Goal: Use online tool/utility: Use online tool/utility

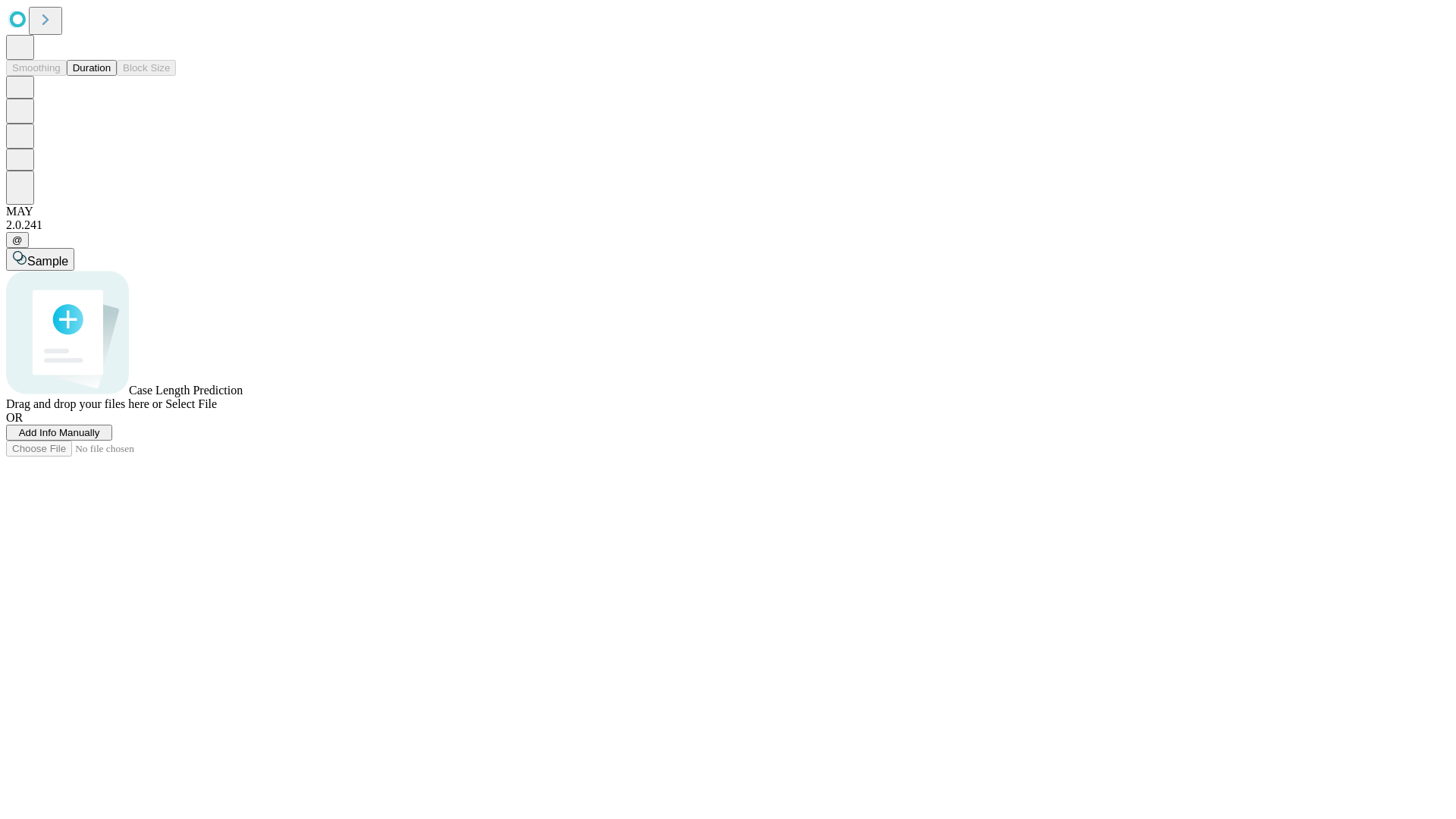
click at [111, 76] on button "Duration" at bounding box center [92, 68] width 50 height 16
click at [100, 438] on span "Add Info Manually" at bounding box center [59, 432] width 81 height 12
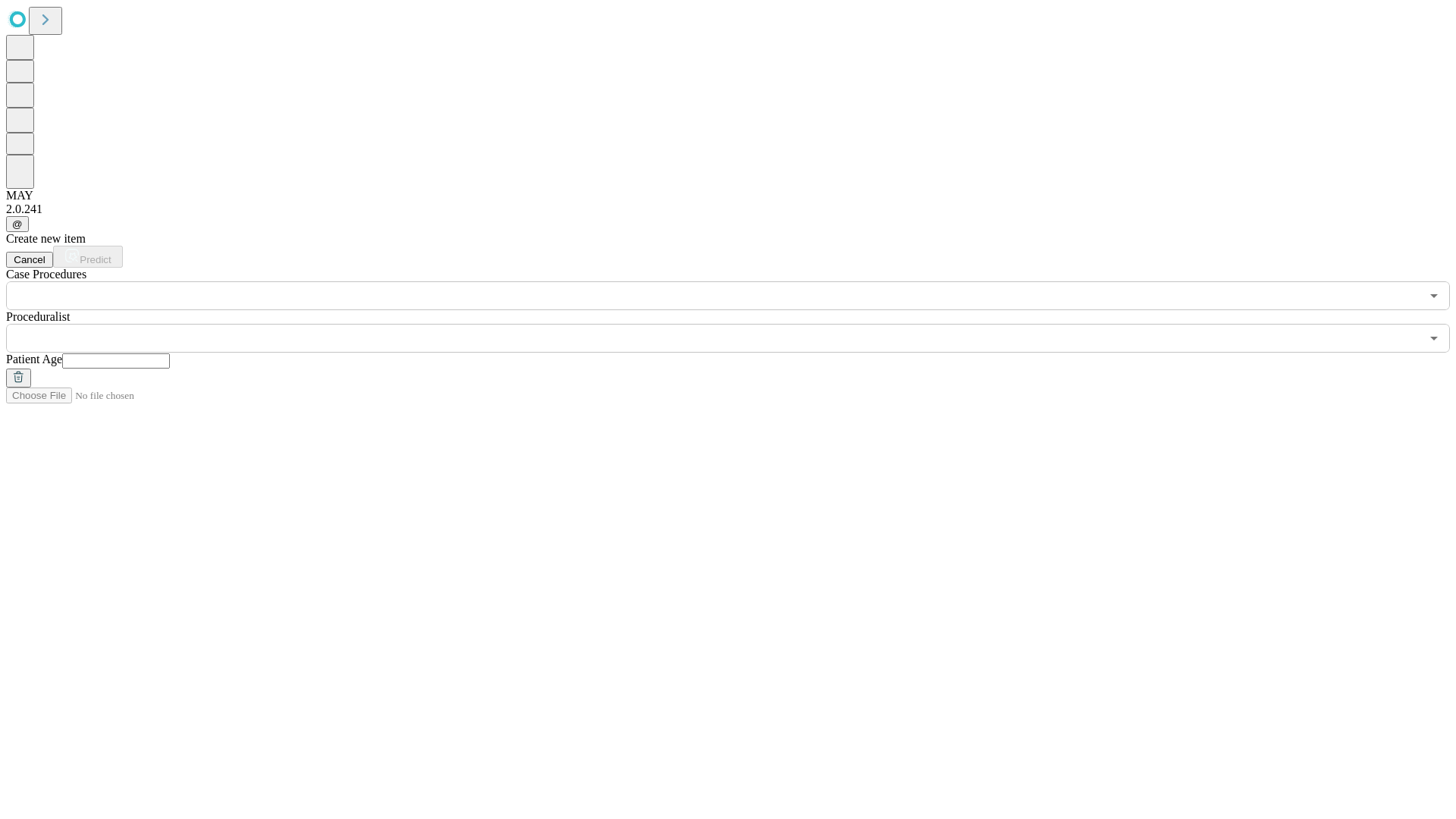
click at [170, 353] on input "text" at bounding box center [116, 360] width 108 height 15
type input "**"
click at [739, 323] on input "text" at bounding box center [713, 337] width 1414 height 29
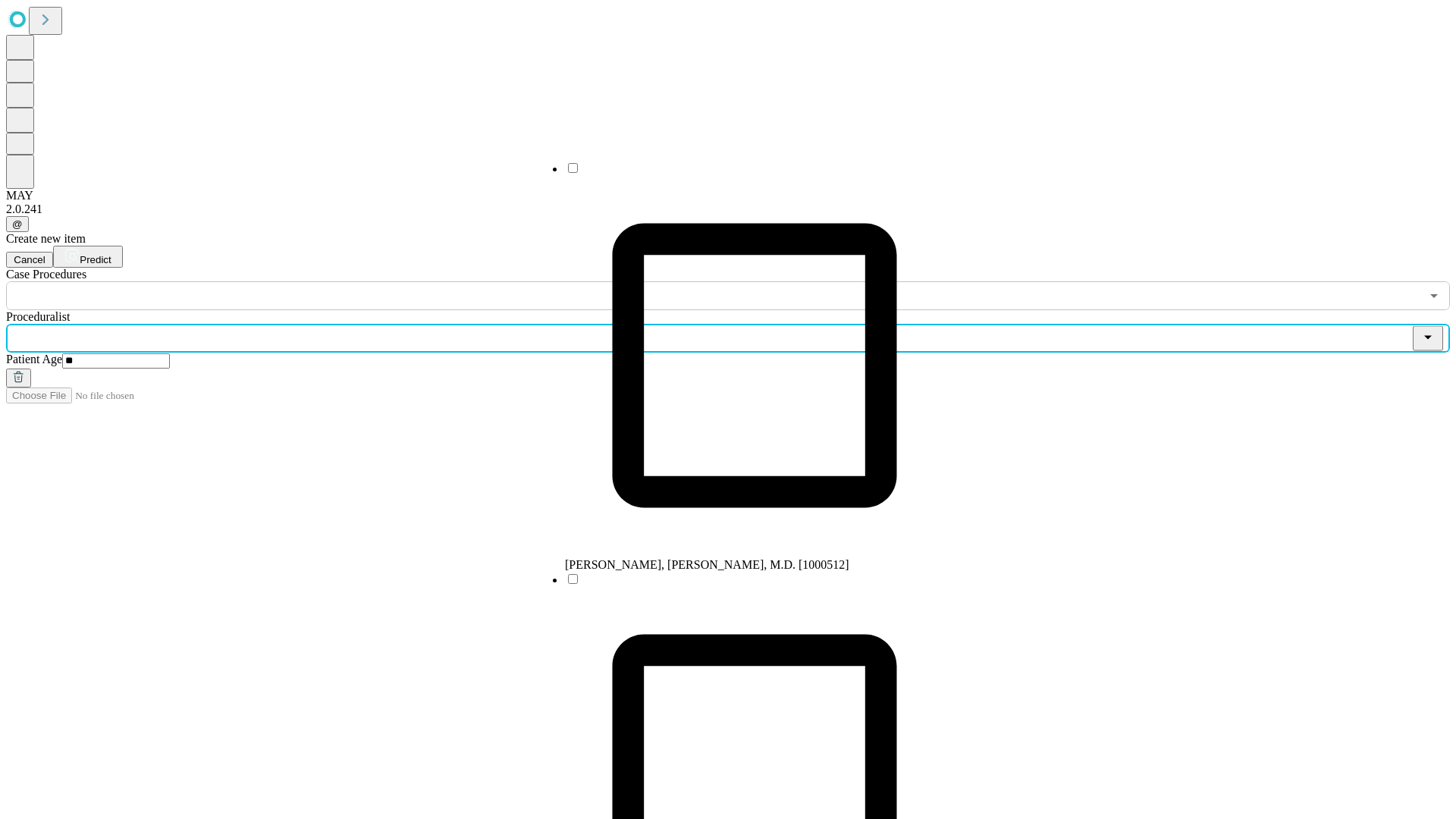
click at [740, 174] on li "[PERSON_NAME], [PERSON_NAME], M.D. [1000512]" at bounding box center [755, 365] width 379 height 411
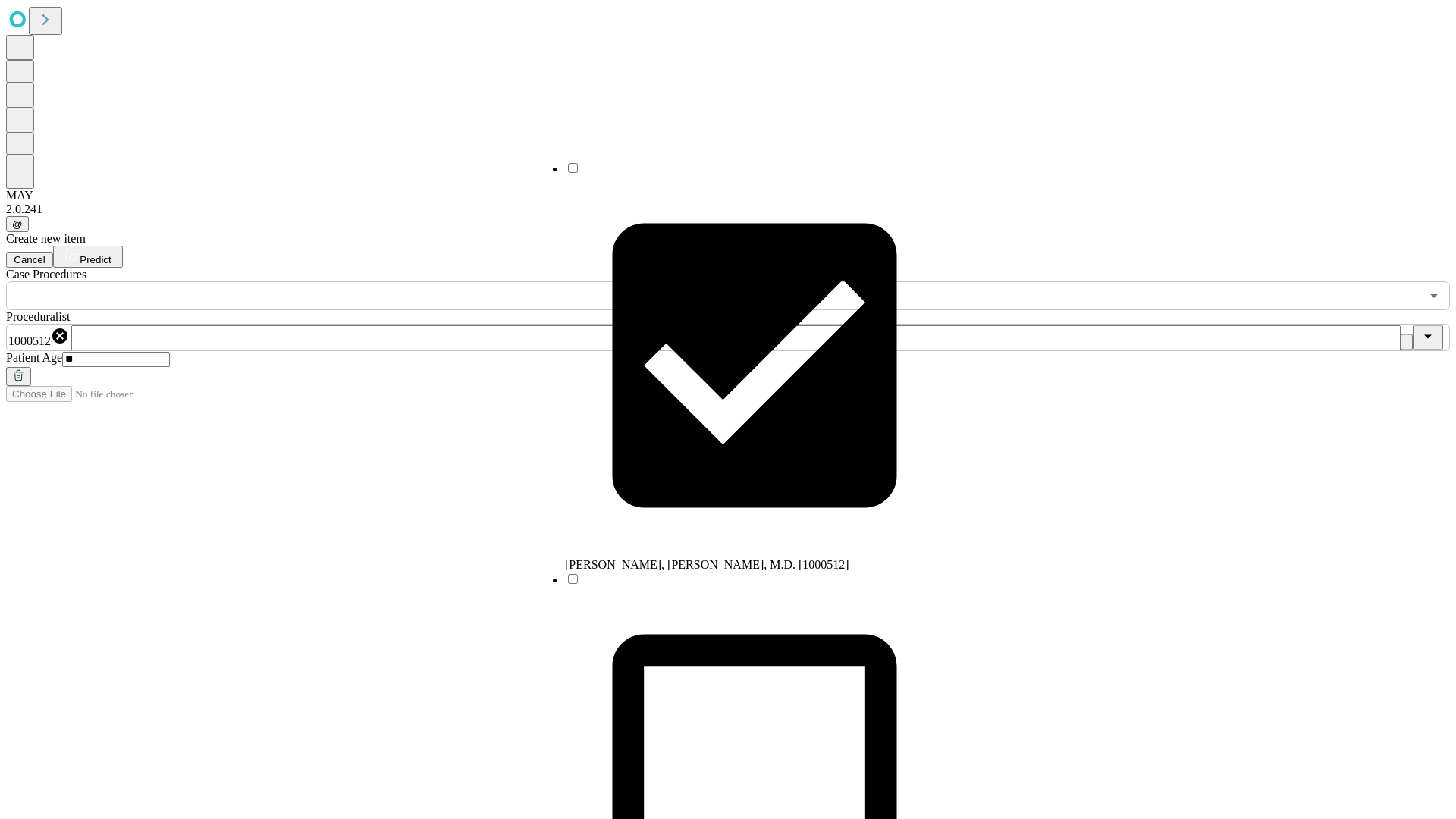
click at [319, 281] on input "text" at bounding box center [713, 295] width 1414 height 29
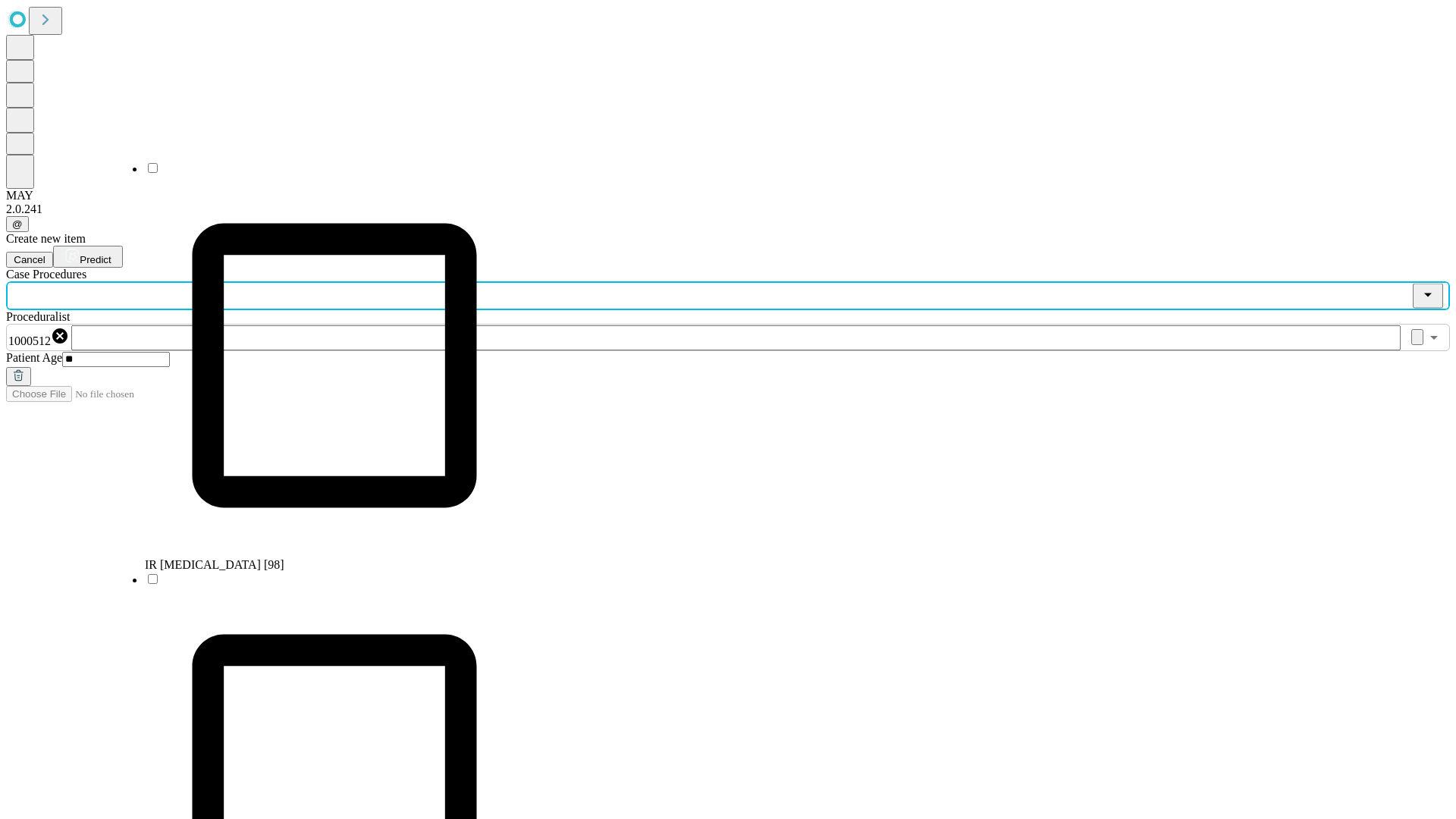
click at [320, 174] on li "IR [MEDICAL_DATA] [98]" at bounding box center [334, 365] width 379 height 411
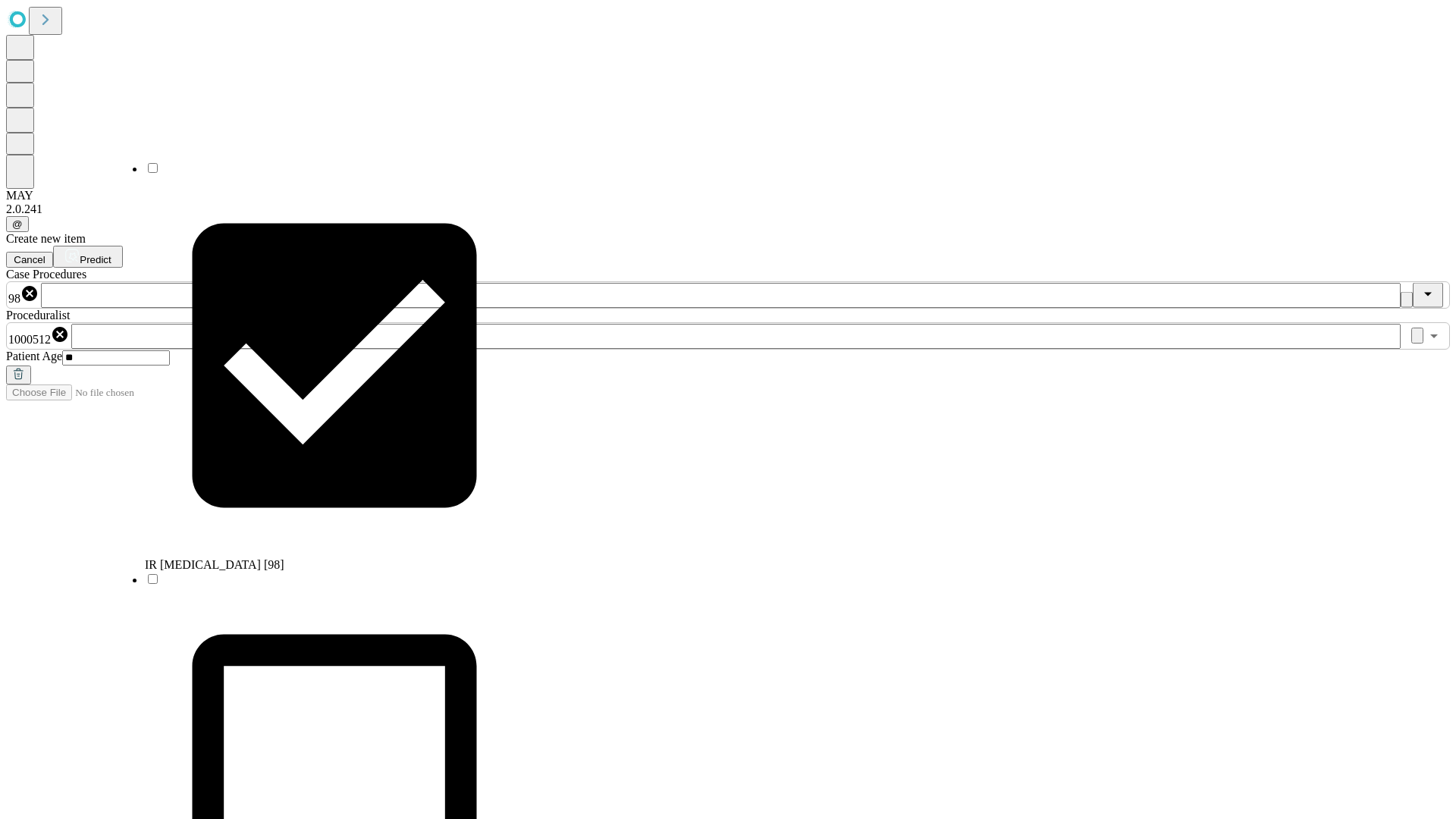
click at [111, 254] on span "Predict" at bounding box center [95, 259] width 31 height 12
